Goal: Use online tool/utility: Utilize a website feature to perform a specific function

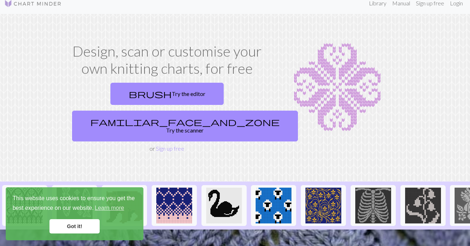
scroll to position [37, 0]
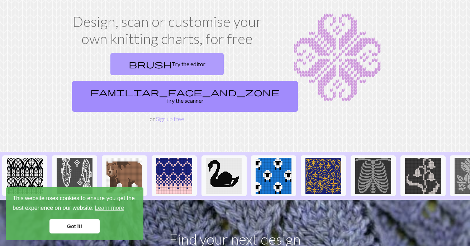
click at [137, 64] on link "brush Try the editor" at bounding box center [166, 64] width 113 height 22
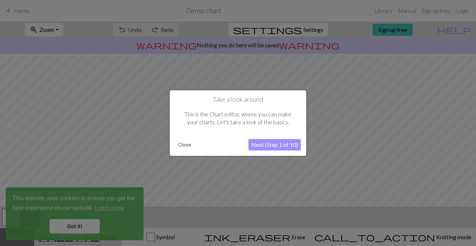
click at [264, 143] on button "Next (Step 1 of 10)" at bounding box center [274, 144] width 52 height 11
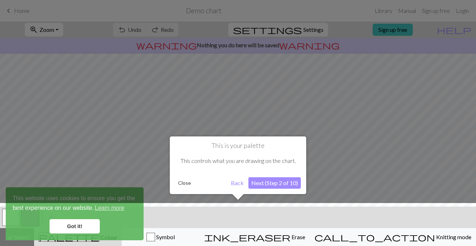
click at [278, 182] on button "Next (Step 2 of 10)" at bounding box center [274, 183] width 52 height 11
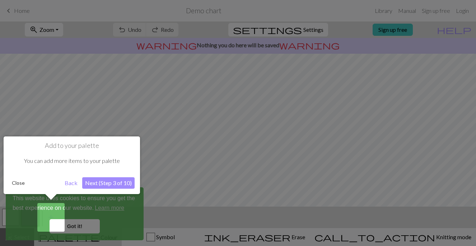
click at [118, 181] on button "Next (Step 3 of 10)" at bounding box center [108, 183] width 52 height 11
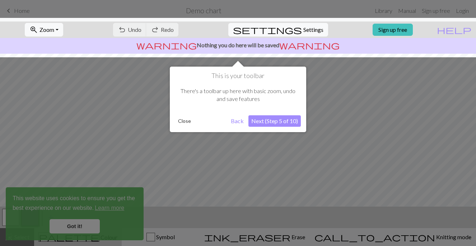
click at [256, 118] on button "Next (Step 5 of 10)" at bounding box center [274, 120] width 52 height 11
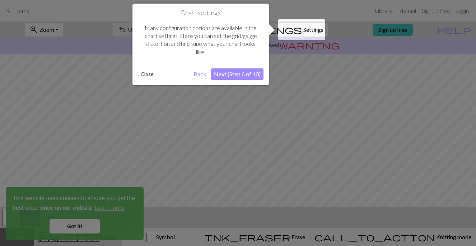
click at [248, 71] on button "Next (Step 6 of 10)" at bounding box center [237, 74] width 52 height 11
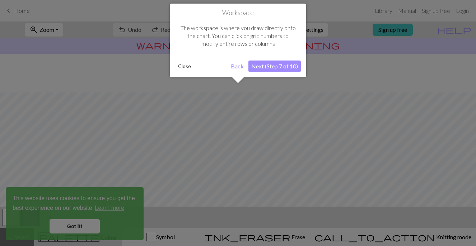
scroll to position [43, 0]
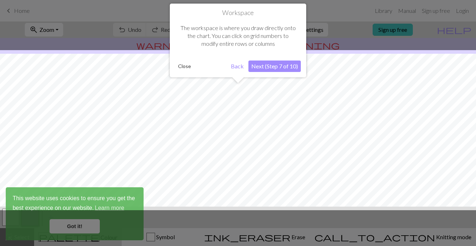
click at [275, 67] on button "Next (Step 7 of 10)" at bounding box center [274, 66] width 52 height 11
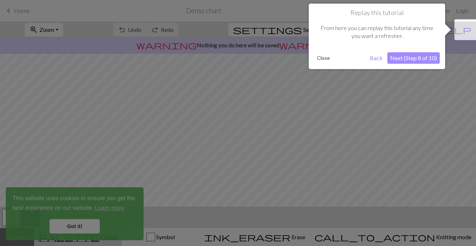
click at [421, 56] on button "Next (Step 8 of 10)" at bounding box center [413, 57] width 52 height 11
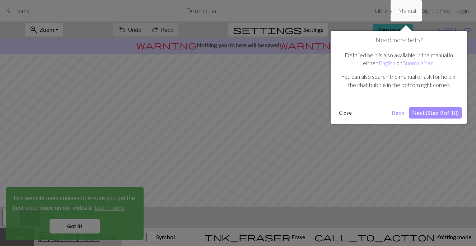
click at [440, 115] on button "Next (Step 9 of 10)" at bounding box center [435, 112] width 52 height 11
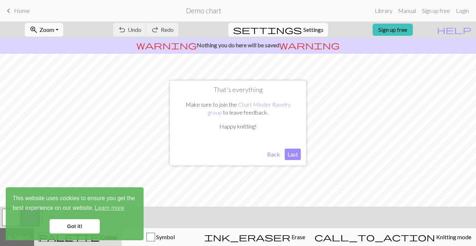
click at [293, 156] on button "Last" at bounding box center [292, 154] width 16 height 11
click at [91, 228] on link "Got it!" at bounding box center [74, 226] width 50 height 14
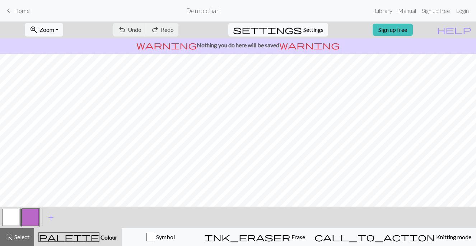
scroll to position [114, 0]
click at [175, 234] on span "Symbol" at bounding box center [165, 237] width 20 height 7
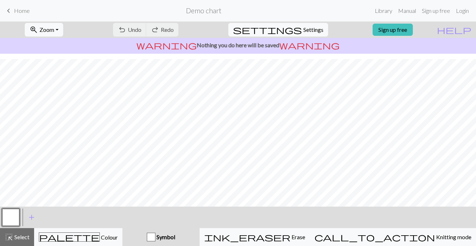
click at [155, 236] on div "button" at bounding box center [151, 237] width 9 height 9
click at [175, 238] on span "Symbol" at bounding box center [165, 237] width 20 height 7
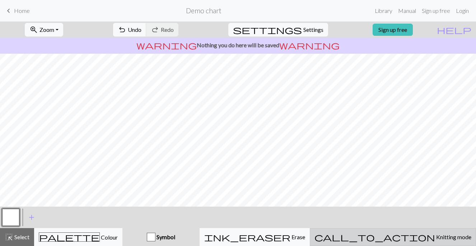
click at [435, 237] on span "Knitting mode" at bounding box center [453, 237] width 36 height 7
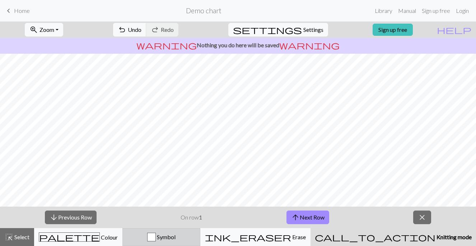
click at [175, 236] on span "Symbol" at bounding box center [166, 237] width 20 height 7
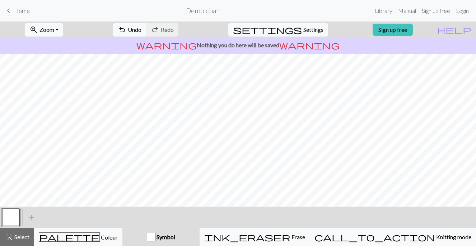
click at [428, 11] on link "Sign up free" at bounding box center [436, 11] width 34 height 14
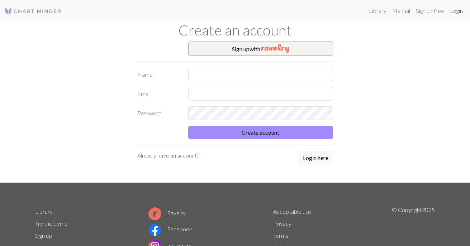
click at [453, 8] on link "Login" at bounding box center [456, 11] width 19 height 14
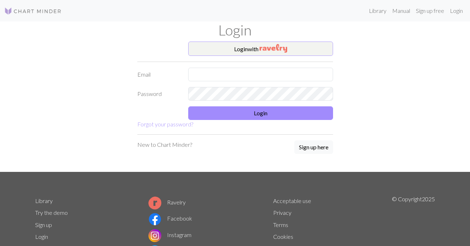
click at [288, 47] on button "Login with" at bounding box center [260, 49] width 145 height 14
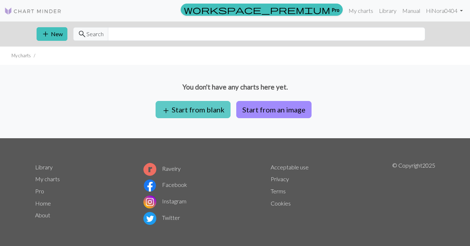
click at [220, 108] on button "add Start from blank" at bounding box center [193, 109] width 75 height 17
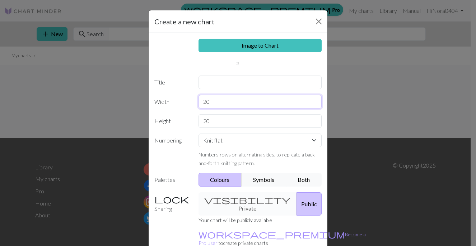
click at [223, 102] on input "20" at bounding box center [259, 102] width 123 height 14
type input "30"
click at [216, 121] on input "20" at bounding box center [259, 121] width 123 height 14
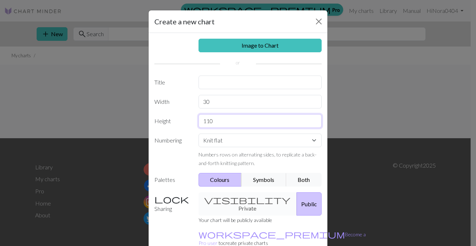
type input "110"
click at [263, 176] on button "Symbols" at bounding box center [263, 180] width 45 height 14
click at [232, 199] on div "visibility Private Public" at bounding box center [260, 204] width 132 height 23
click at [235, 201] on div "visibility Private Public" at bounding box center [260, 204] width 132 height 23
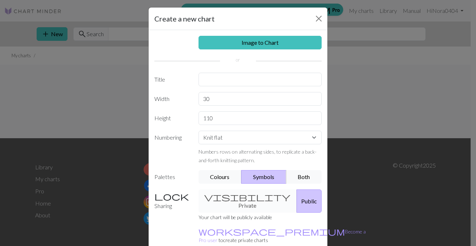
scroll to position [4, 0]
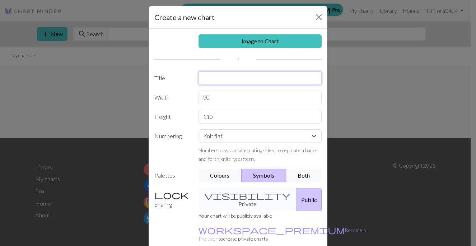
click at [255, 77] on input "text" at bounding box center [259, 78] width 123 height 14
type input "Tuch"
